Goal: Communication & Community: Answer question/provide support

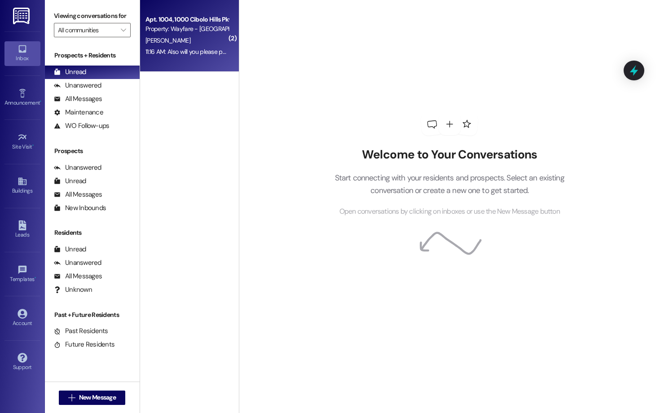
click at [186, 62] on div "Apt. 1004, 1000 Cibolo Hills Pky Property: Wayfare - Cibolo Hills R. Cormier 11…" at bounding box center [189, 36] width 99 height 72
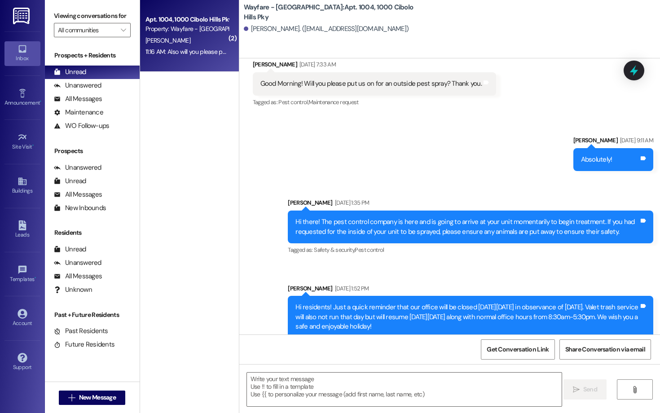
scroll to position [26859, 0]
